Goal: Answer question/provide support

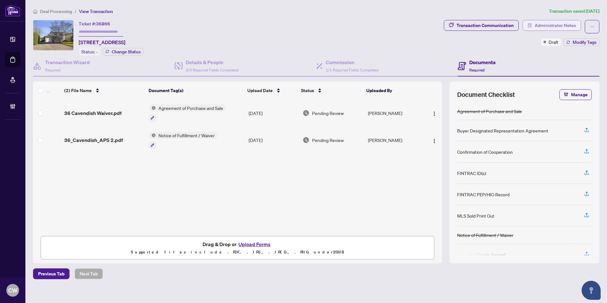
click at [550, 24] on span "Administrator Notes" at bounding box center [555, 25] width 41 height 10
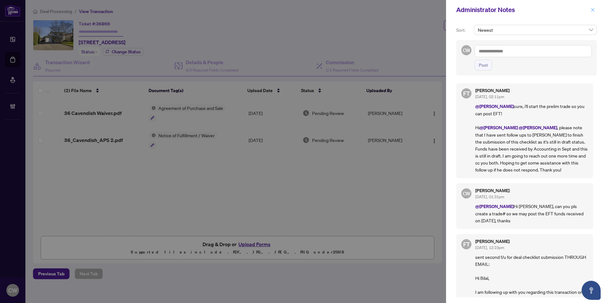
click at [594, 12] on icon "close" at bounding box center [593, 10] width 4 height 4
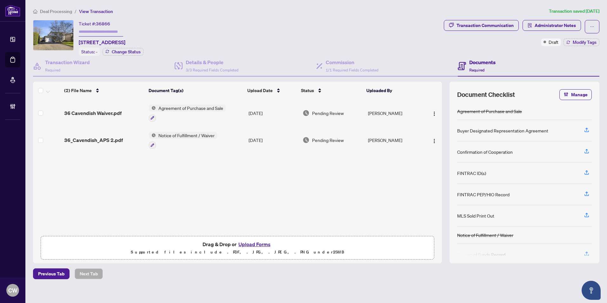
click at [105, 110] on span "36 Cavendish Waiver.pdf" at bounding box center [93, 113] width 58 height 8
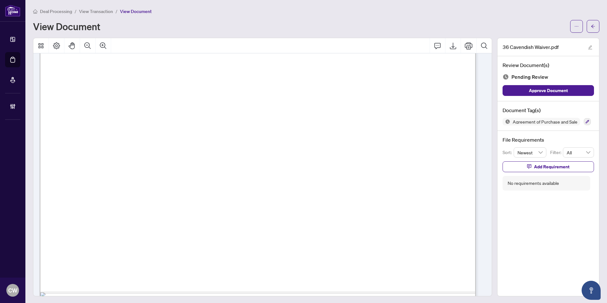
scroll to position [335, 0]
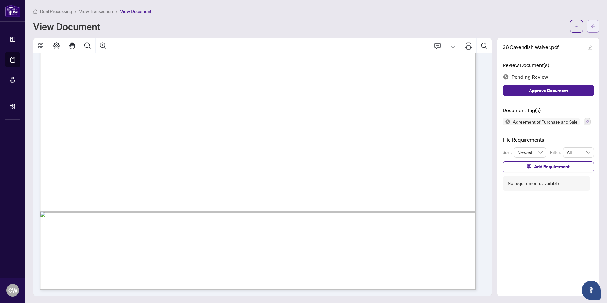
click at [591, 23] on span "button" at bounding box center [593, 26] width 4 height 10
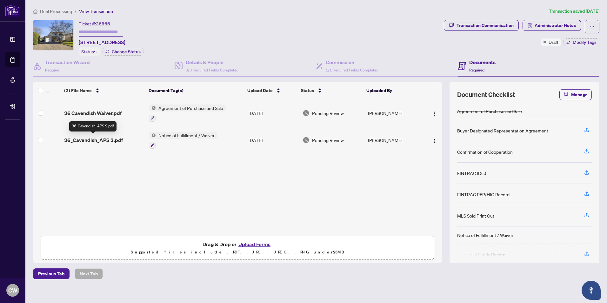
click at [113, 142] on span "36_Cavendish_APS 2.pdf" at bounding box center [93, 140] width 59 height 8
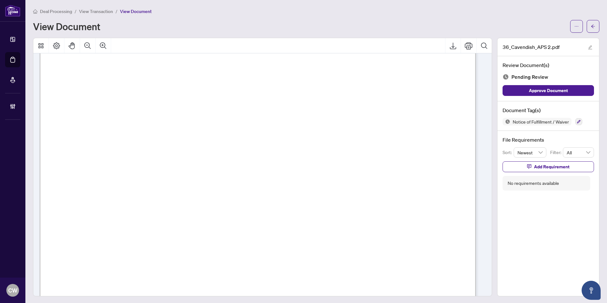
scroll to position [2510, 0]
click at [587, 28] on button "button" at bounding box center [593, 26] width 13 height 13
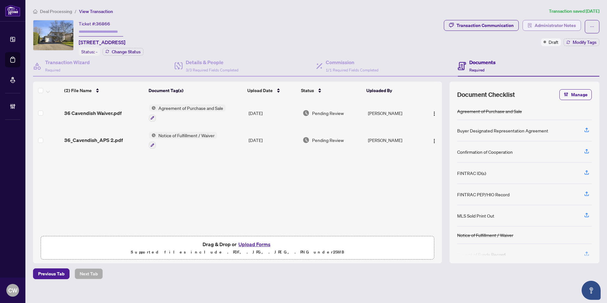
click at [556, 28] on span "Administrator Notes" at bounding box center [555, 25] width 41 height 10
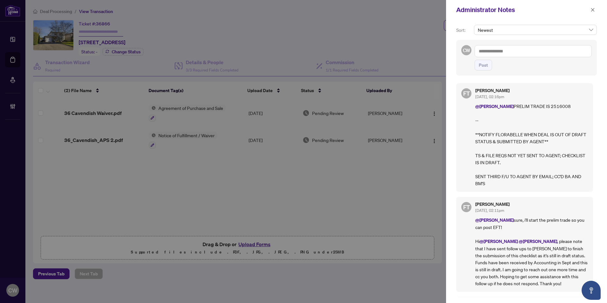
click at [500, 50] on textarea at bounding box center [533, 51] width 117 height 12
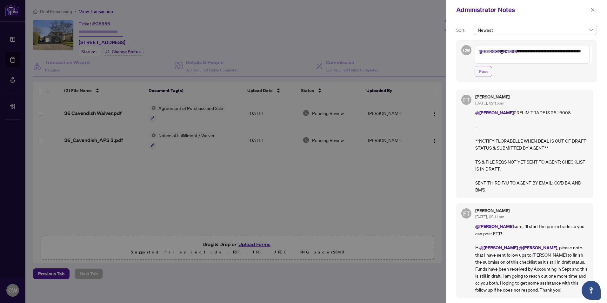
type textarea "**********"
click at [483, 71] on span "Post" at bounding box center [483, 71] width 9 height 10
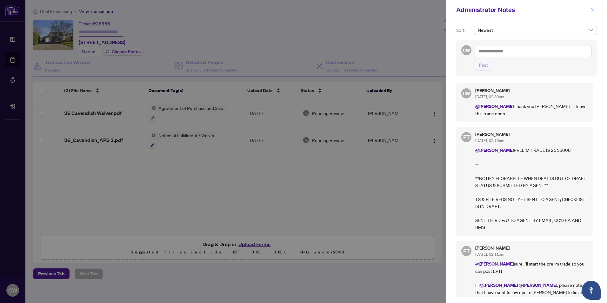
click at [594, 7] on span "button" at bounding box center [593, 10] width 4 height 10
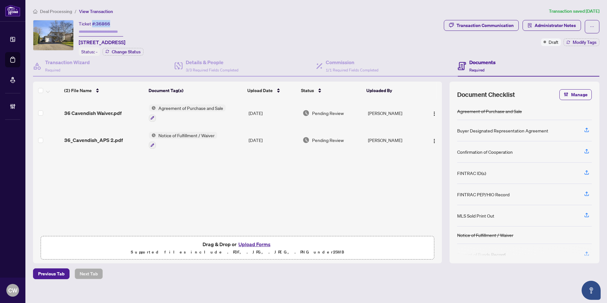
drag, startPoint x: 124, startPoint y: 18, endPoint x: 92, endPoint y: 19, distance: 31.5
click at [92, 19] on div "Deal Processing / View Transaction Transaction saved [DATE] Ticket #: 36866 [ST…" at bounding box center [316, 144] width 572 height 272
copy div "#: 36866"
